Goal: Transaction & Acquisition: Obtain resource

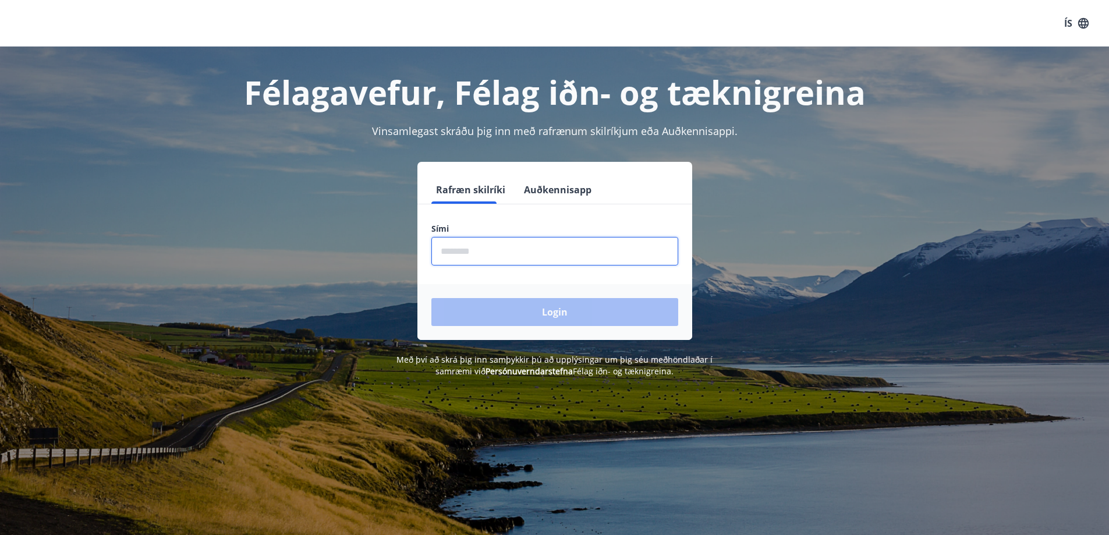
click at [497, 252] on input "phone" at bounding box center [555, 251] width 247 height 29
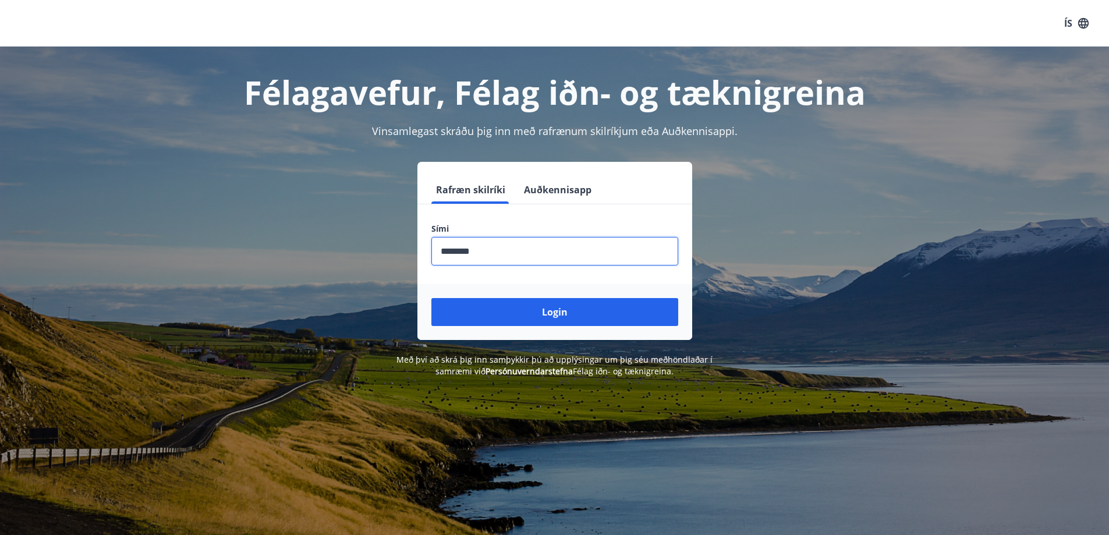
type input "********"
click at [432, 298] on button "Login" at bounding box center [555, 312] width 247 height 28
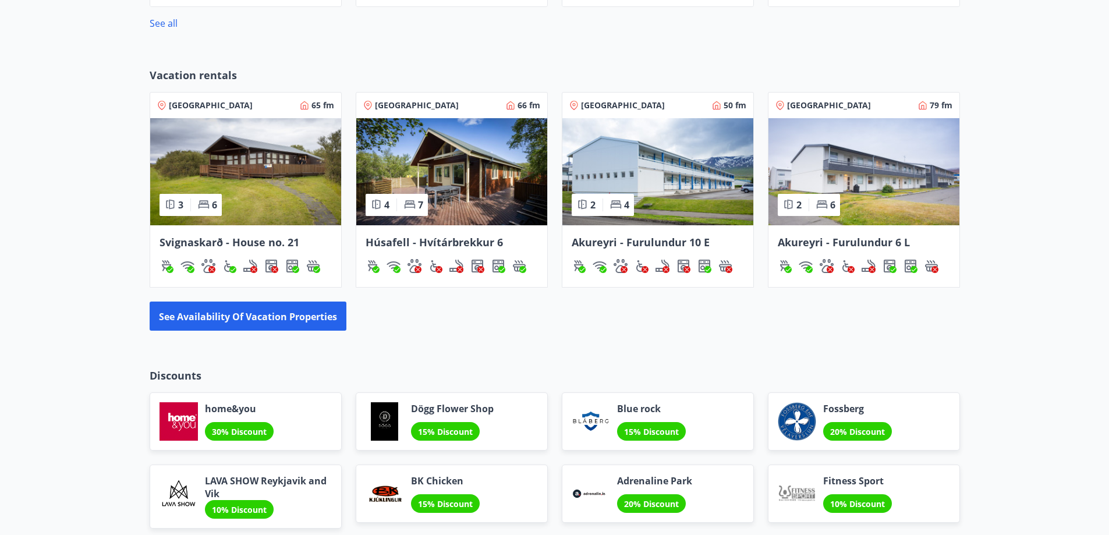
scroll to position [1035, 0]
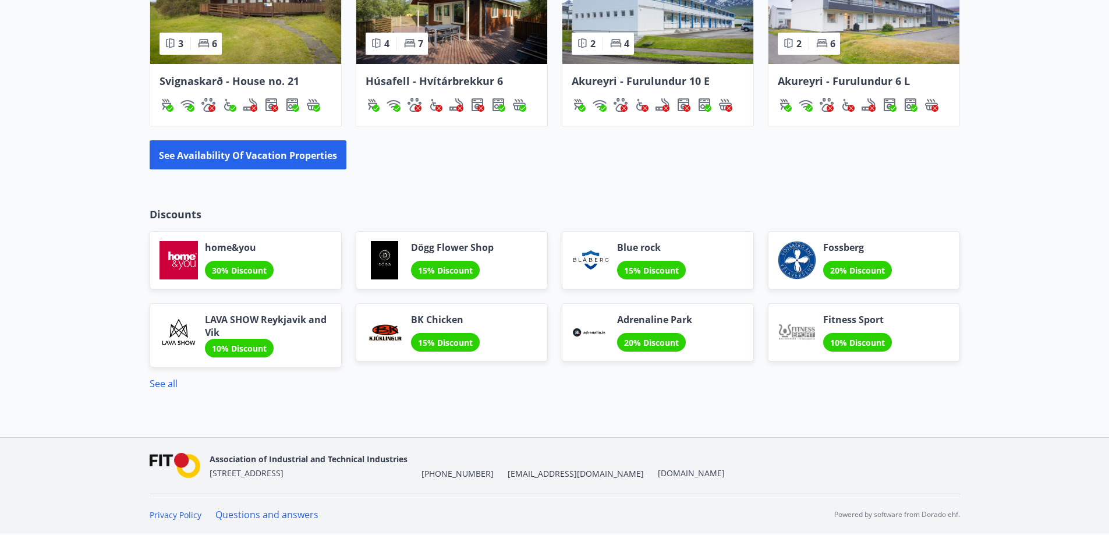
click at [147, 384] on div "Discounts home&you 30% Discount Dögg Flower Shop 15% Discount Blue rock 15% Dis…" at bounding box center [555, 299] width 839 height 184
click at [160, 381] on font "See all" at bounding box center [164, 383] width 28 height 13
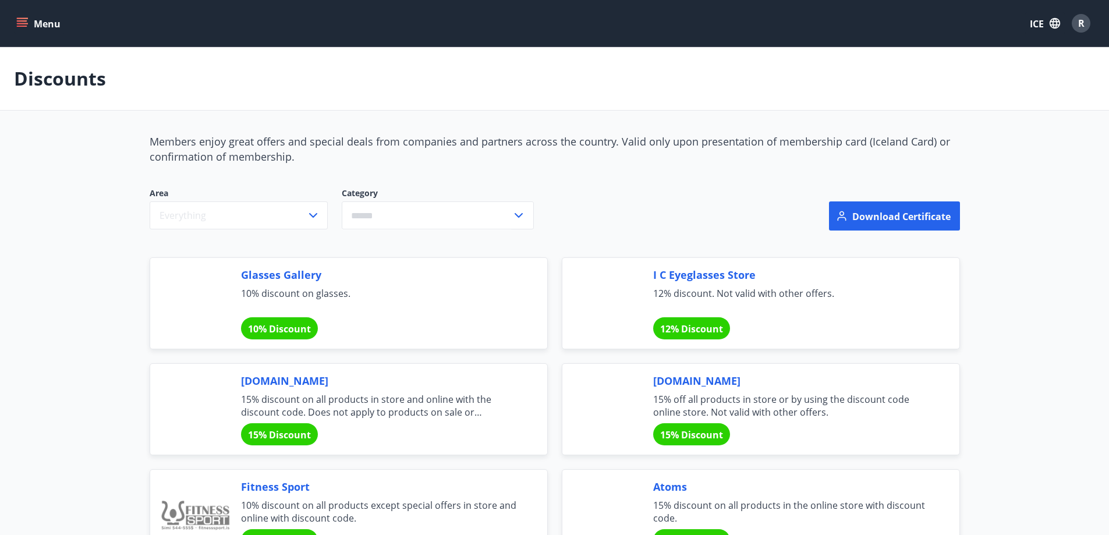
scroll to position [116, 0]
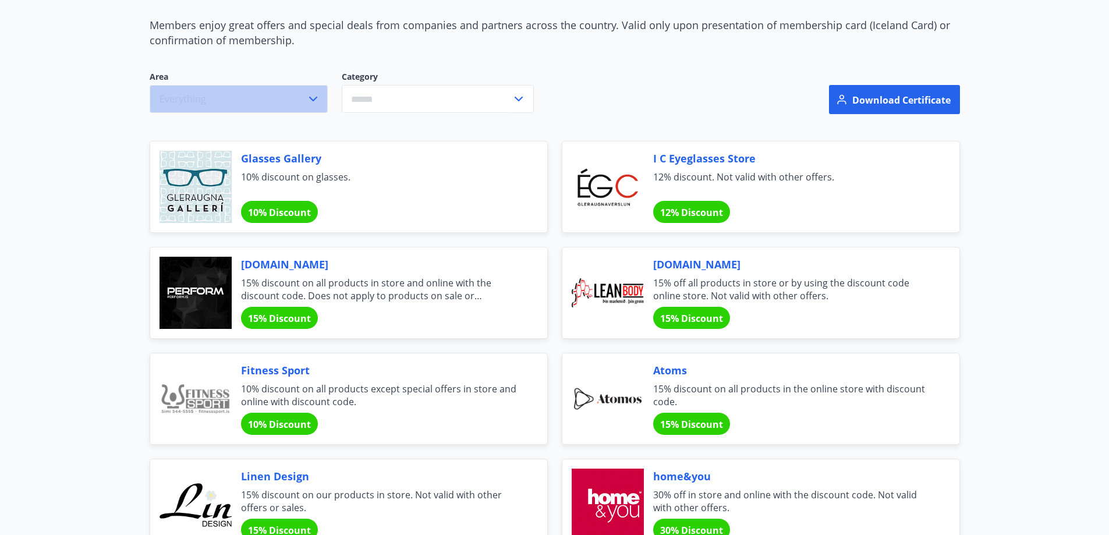
click at [285, 105] on button "Everything" at bounding box center [239, 99] width 178 height 28
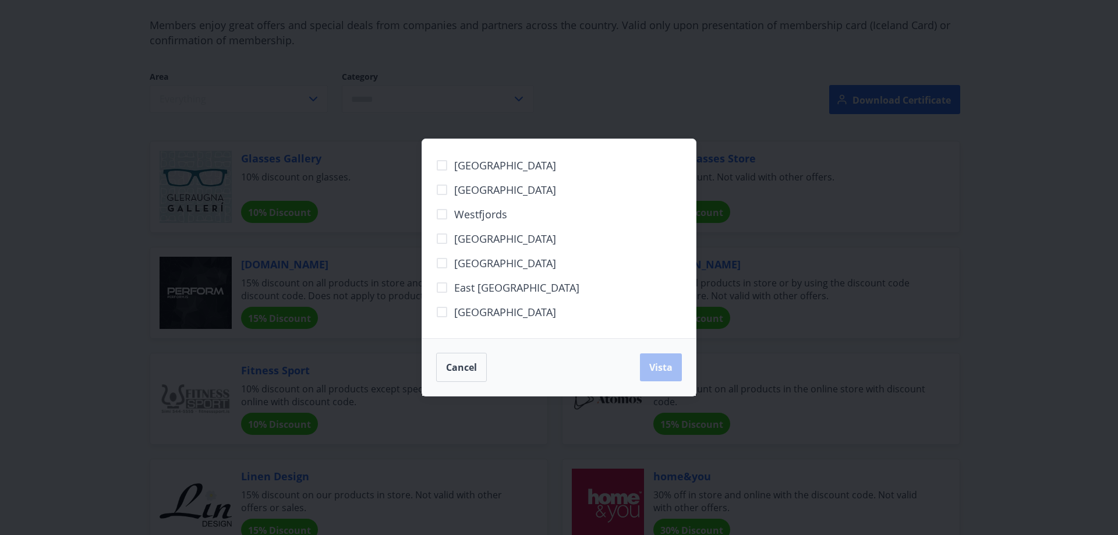
click at [646, 121] on div "[GEOGRAPHIC_DATA] [GEOGRAPHIC_DATA] [GEOGRAPHIC_DATA] [GEOGRAPHIC_DATA] [GEOGRA…" at bounding box center [559, 267] width 1118 height 535
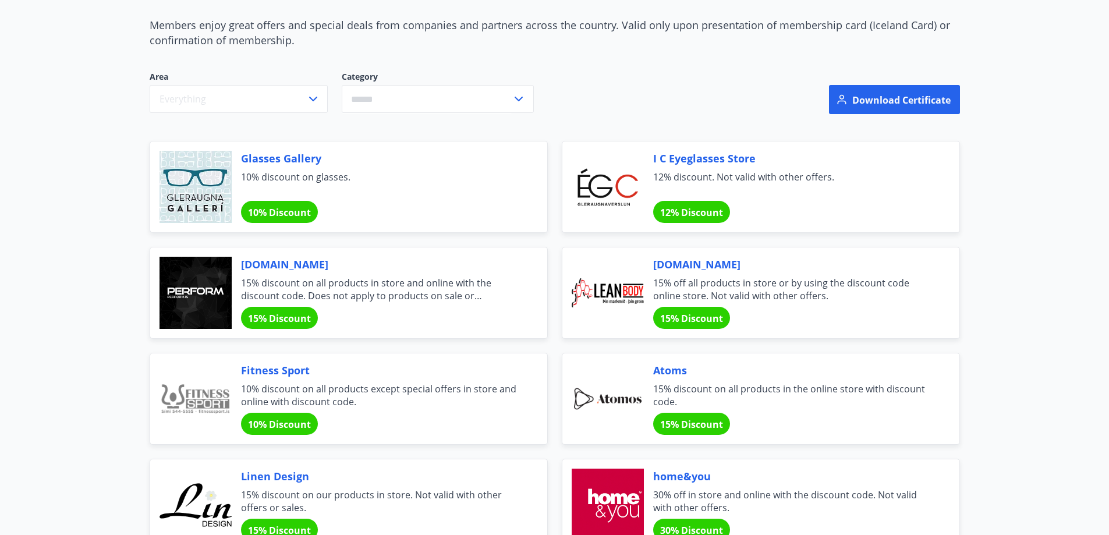
click at [493, 97] on input "text" at bounding box center [427, 99] width 170 height 29
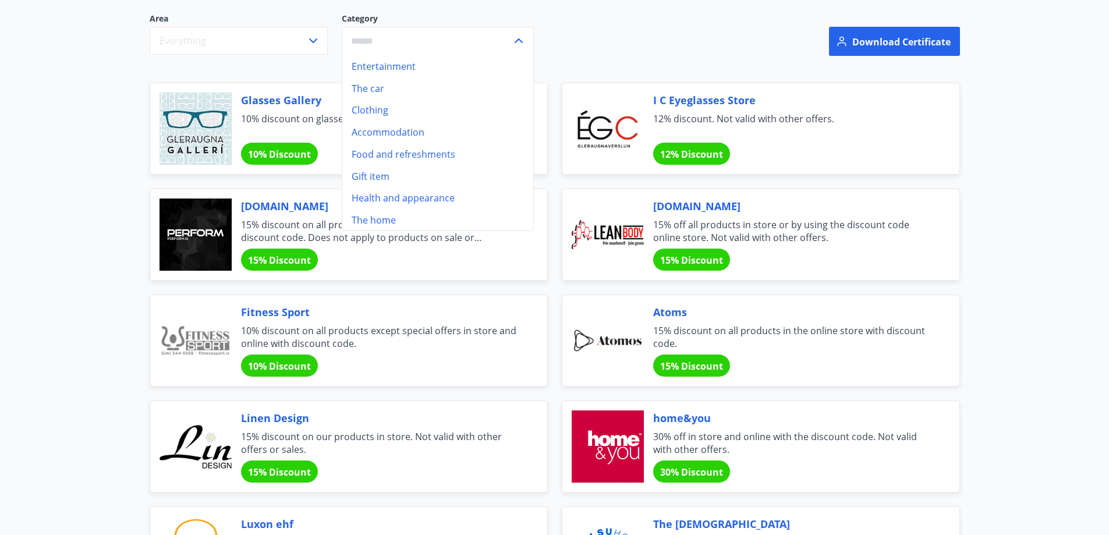
scroll to position [0, 0]
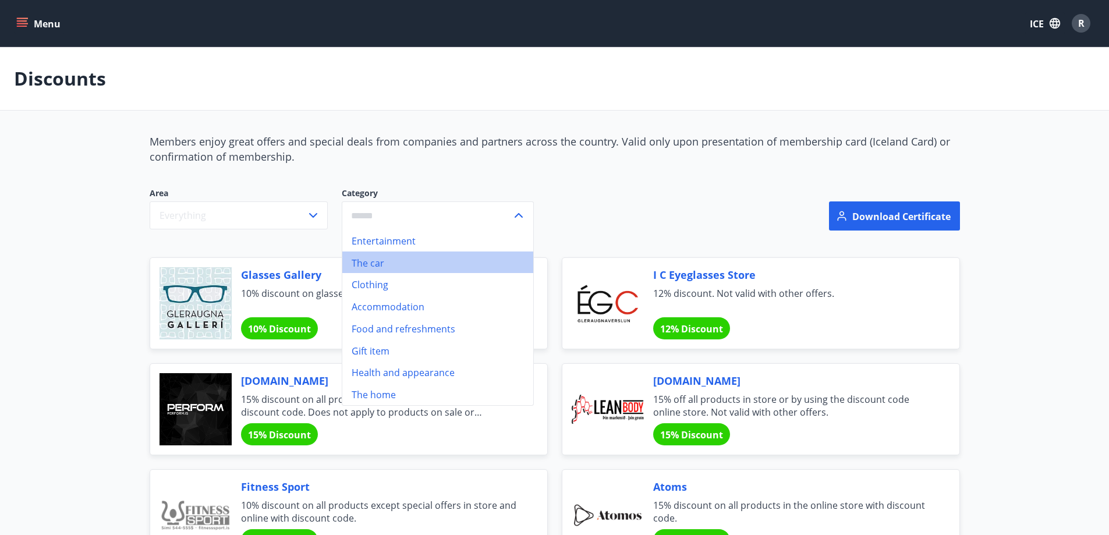
click at [369, 262] on font "The car" at bounding box center [368, 262] width 33 height 13
type input "*******"
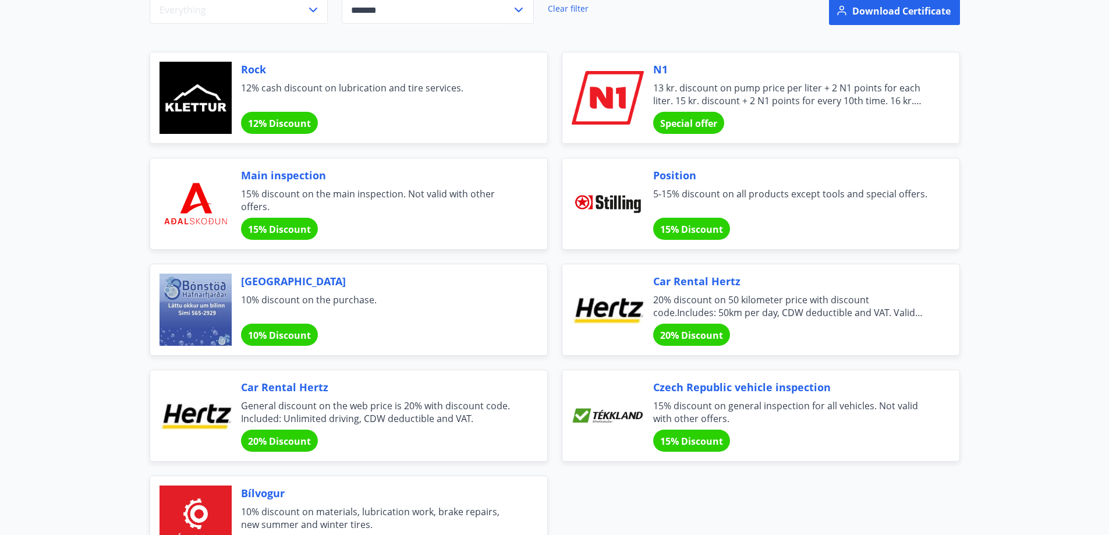
scroll to position [233, 0]
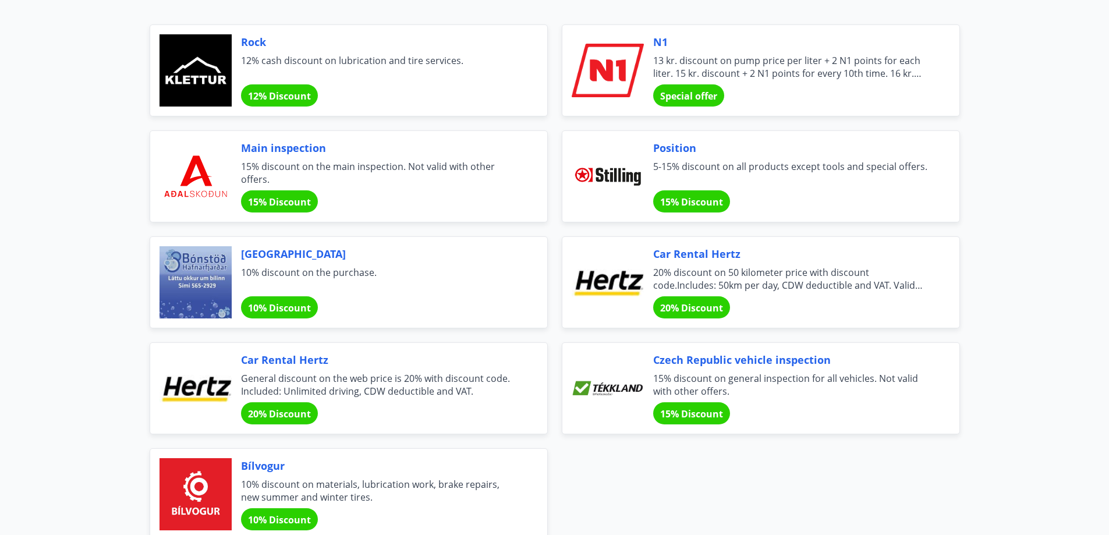
drag, startPoint x: 299, startPoint y: 359, endPoint x: 343, endPoint y: 392, distance: 54.5
click at [343, 392] on font "General discount on the web price is 20% with discount code. Included: Unlimite…" at bounding box center [375, 385] width 269 height 26
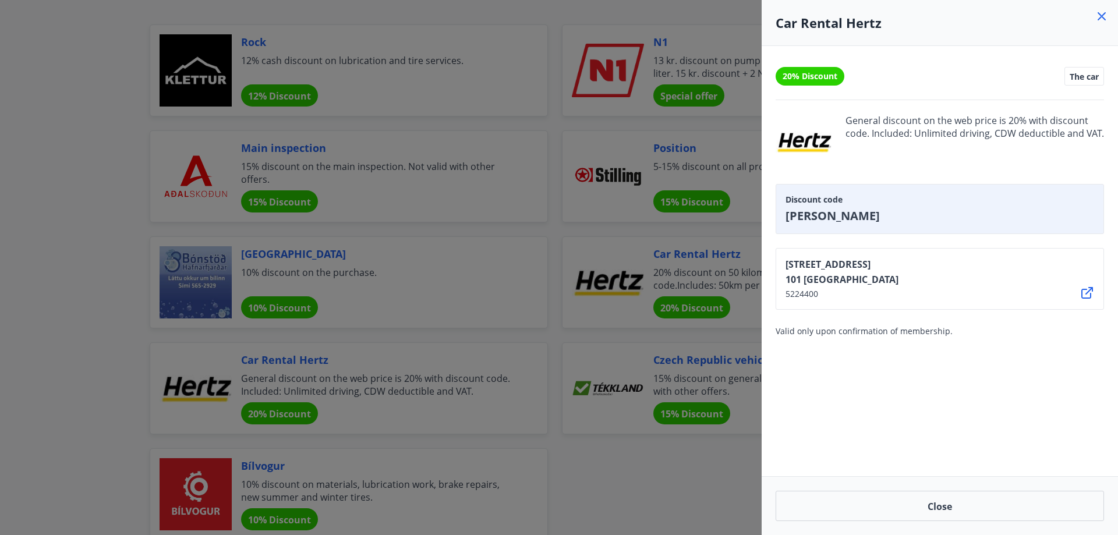
click at [284, 407] on div at bounding box center [559, 267] width 1118 height 535
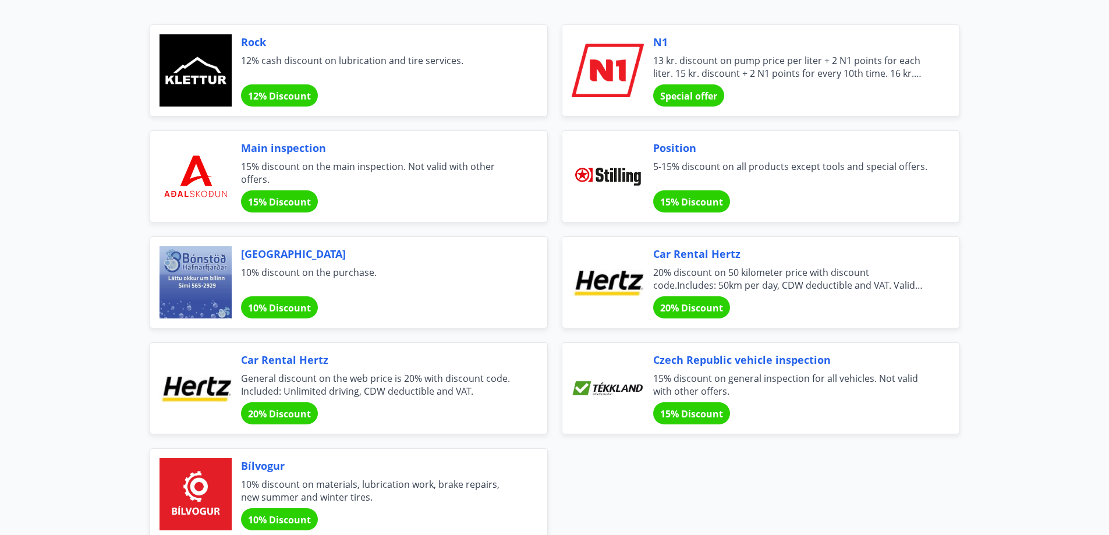
click at [676, 254] on font "Car Rental Hertz" at bounding box center [696, 254] width 87 height 14
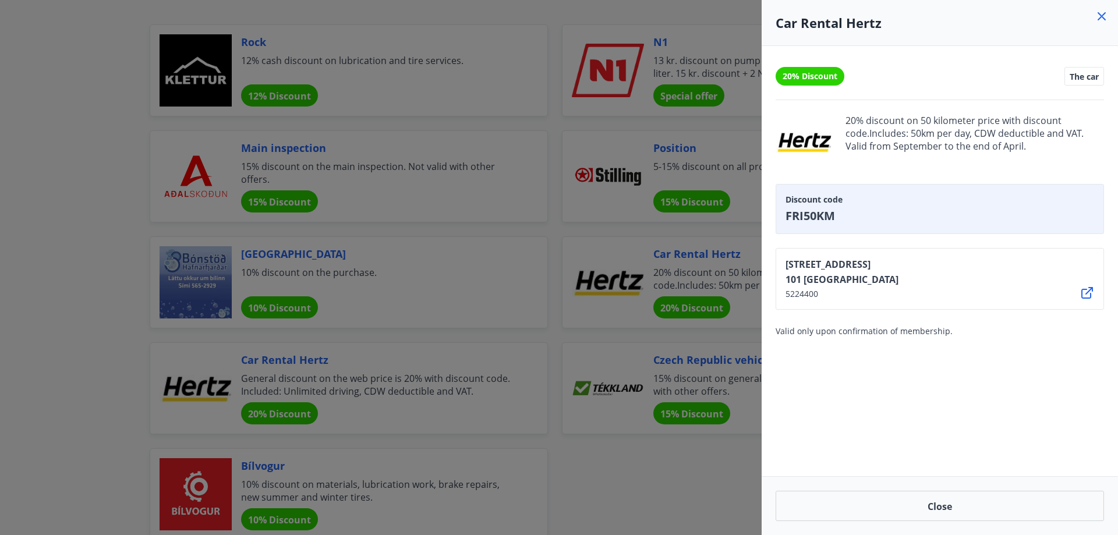
click at [675, 254] on div at bounding box center [559, 267] width 1118 height 535
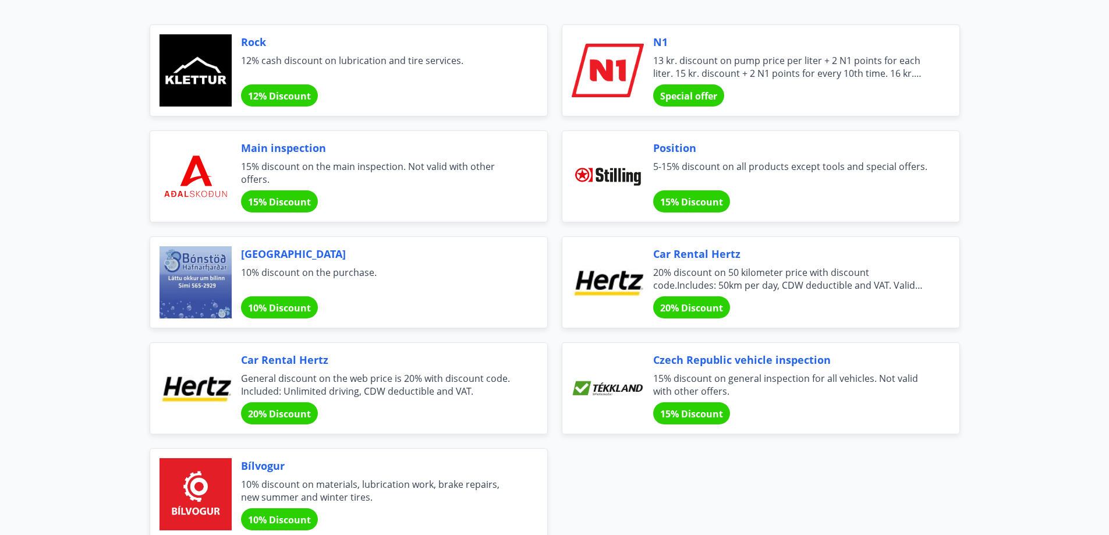
click at [478, 380] on font "General discount on the web price is 20% with discount code. Included: Unlimite…" at bounding box center [375, 385] width 269 height 26
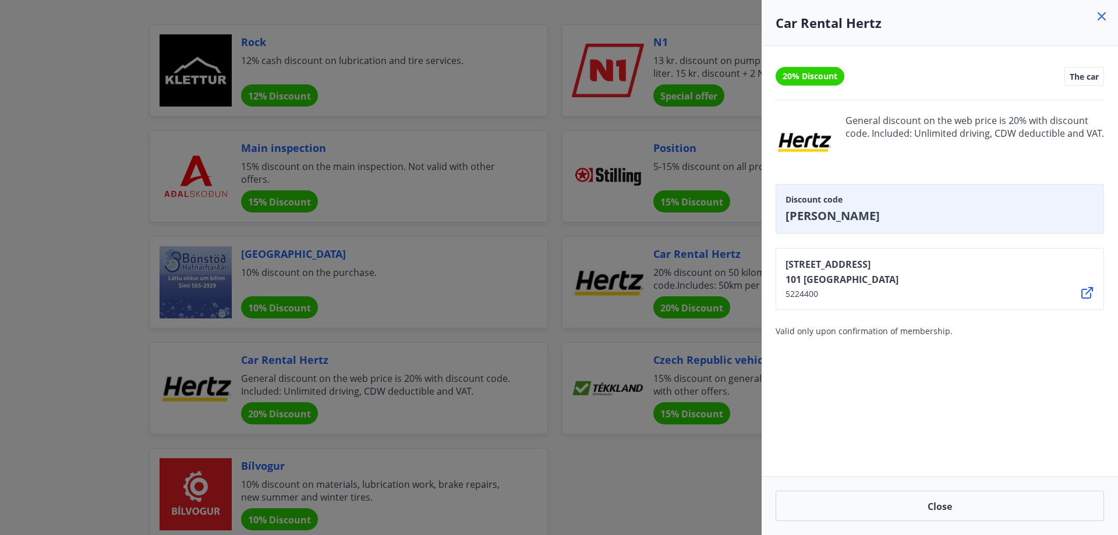
click at [478, 380] on div at bounding box center [559, 267] width 1118 height 535
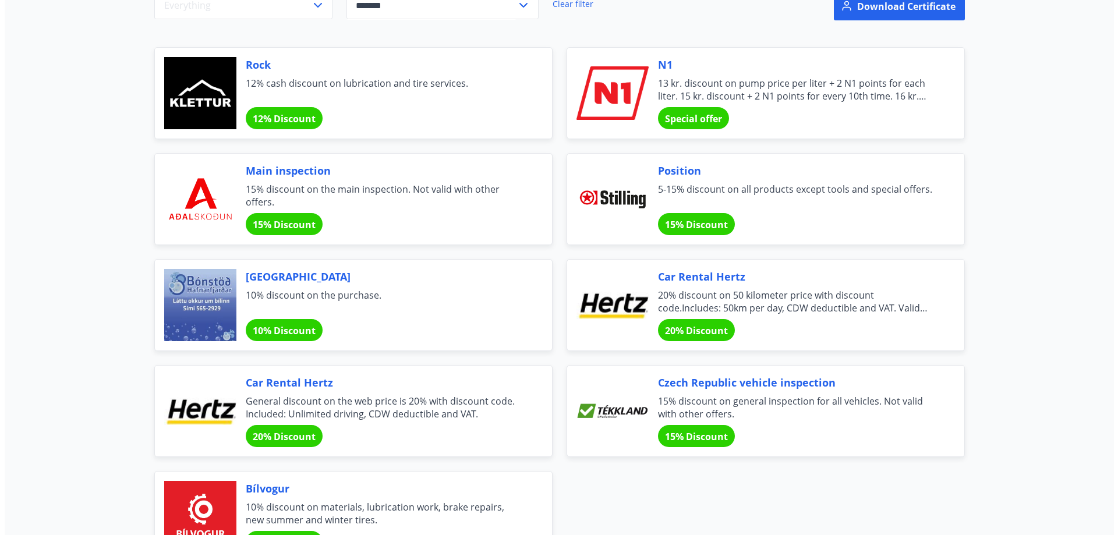
scroll to position [175, 0]
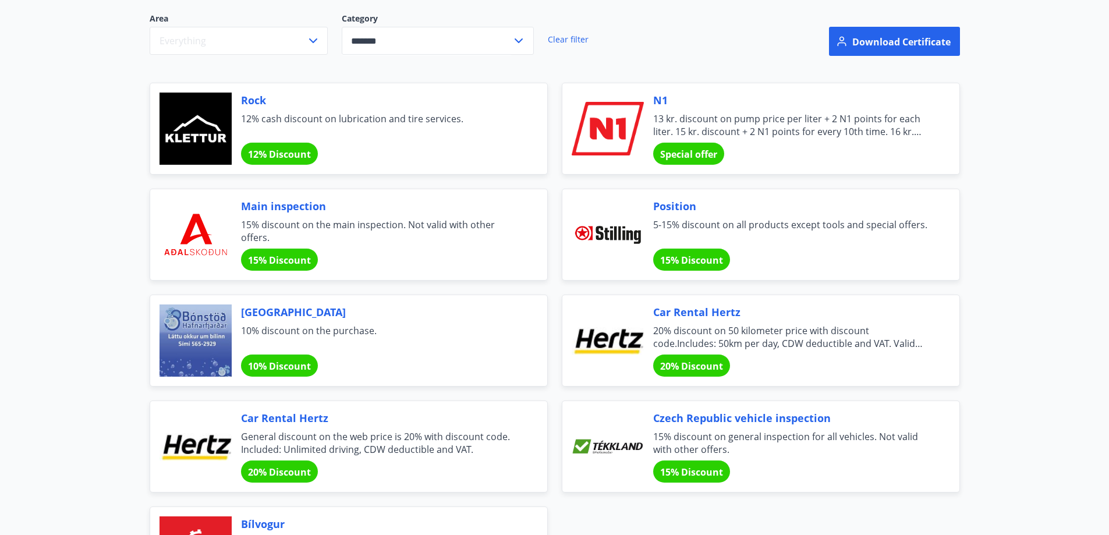
click at [286, 422] on font "Car Rental Hertz" at bounding box center [284, 418] width 87 height 14
